Goal: Book appointment/travel/reservation

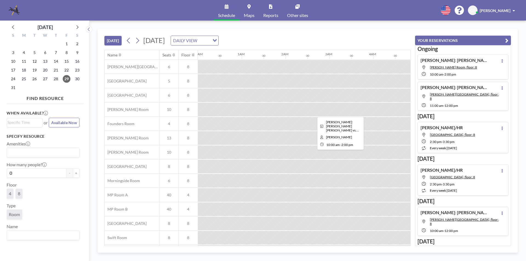
scroll to position [0, 385]
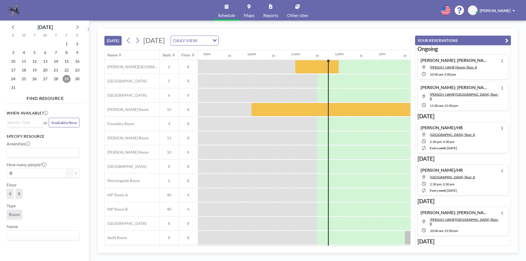
click at [67, 77] on span "29" at bounding box center [67, 79] width 8 height 8
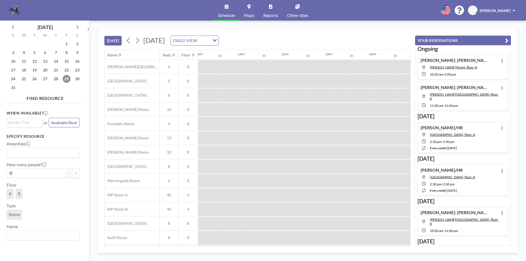
scroll to position [0, 482]
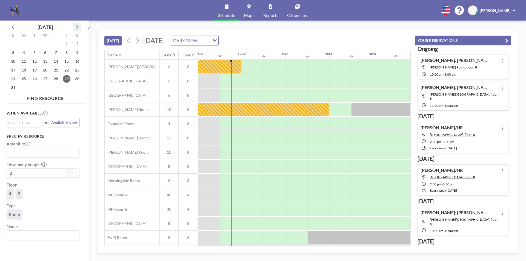
click at [76, 28] on icon at bounding box center [76, 26] width 7 height 7
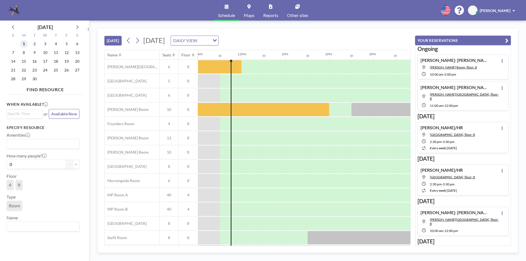
click at [22, 43] on span "1" at bounding box center [24, 44] width 8 height 8
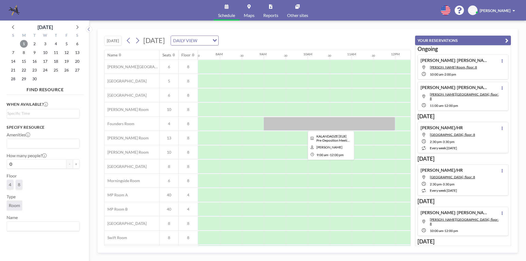
scroll to position [16, 329]
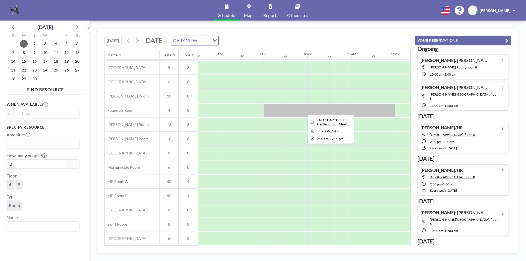
click at [349, 108] on div at bounding box center [328, 110] width 131 height 14
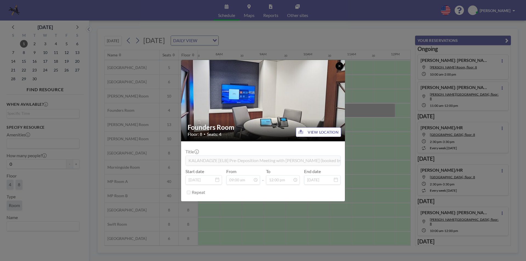
click at [338, 66] on icon at bounding box center [339, 65] width 3 height 3
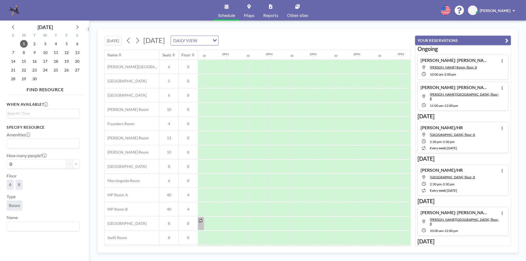
scroll to position [0, 349]
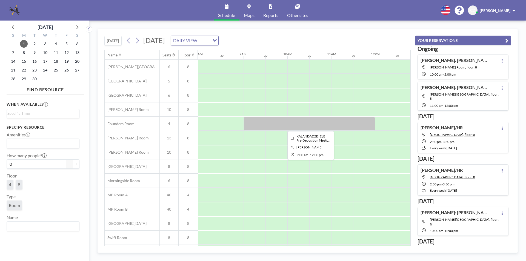
click at [286, 122] on div at bounding box center [308, 124] width 131 height 14
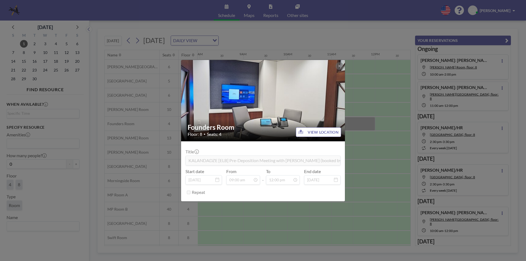
click at [375, 79] on div "Founders Room Floor: 8 • Seats: 4 VIEW LOCATION Title KALANDADZE [ELB] Pre-Depo…" at bounding box center [263, 130] width 526 height 261
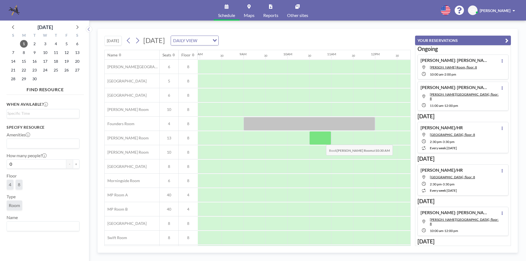
scroll to position [16, 349]
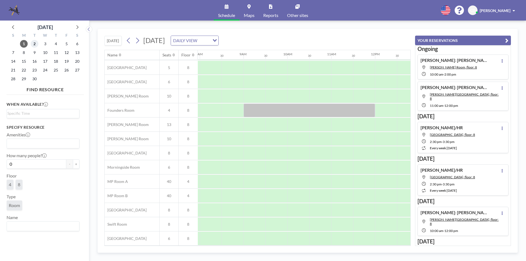
click at [36, 43] on span "2" at bounding box center [35, 44] width 8 height 8
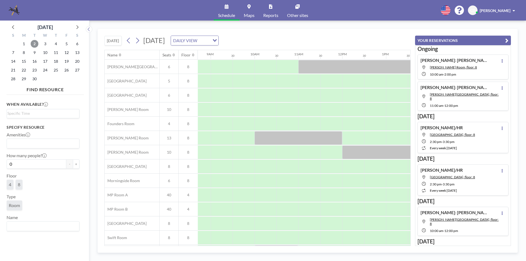
scroll to position [0, 376]
click at [27, 43] on span "1" at bounding box center [24, 44] width 8 height 8
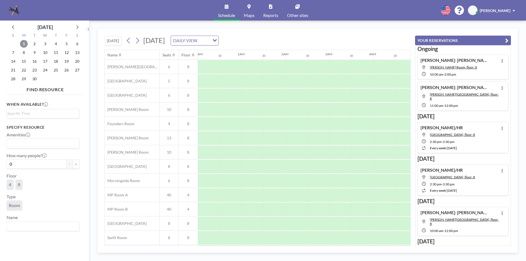
scroll to position [0, 329]
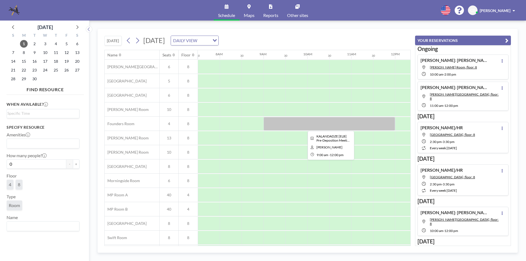
click at [299, 123] on div at bounding box center [328, 124] width 131 height 14
